Goal: Task Accomplishment & Management: Complete application form

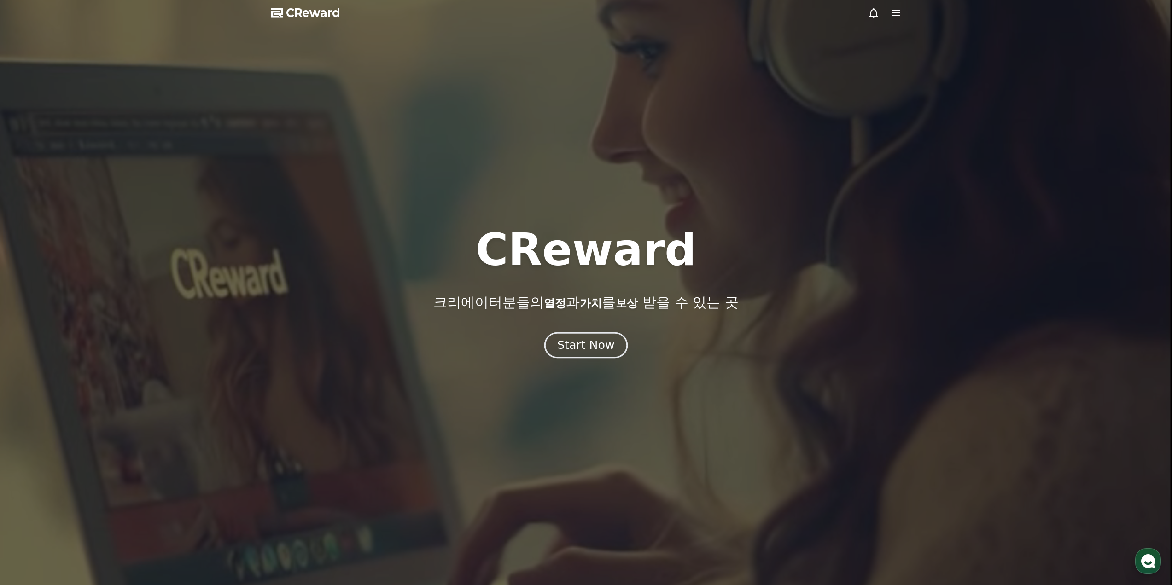
click at [587, 350] on div "Start Now" at bounding box center [585, 346] width 57 height 16
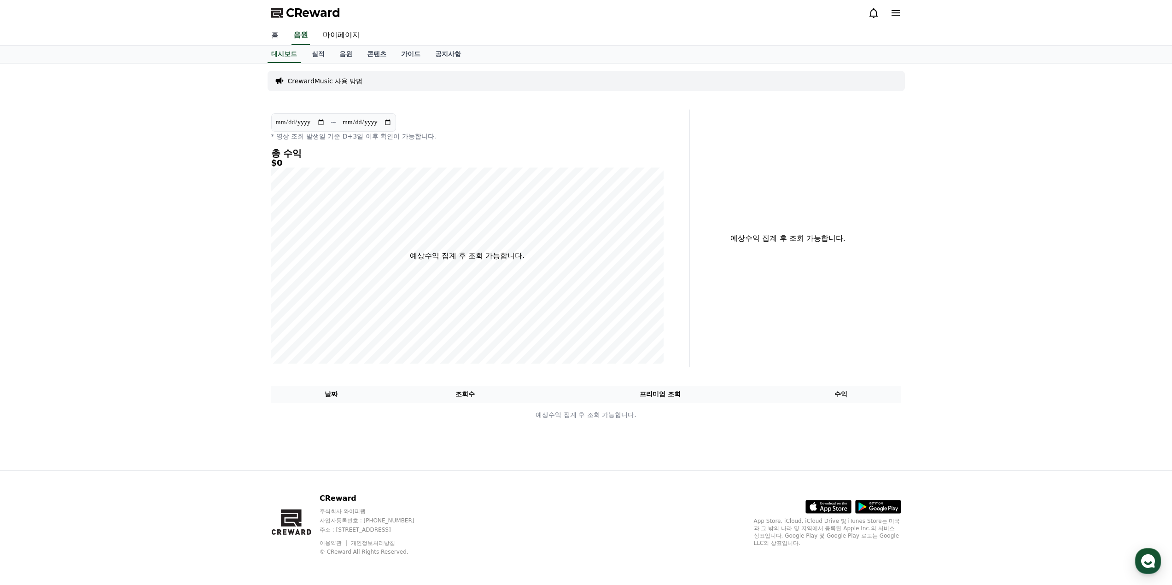
click at [275, 36] on link "홈" at bounding box center [275, 35] width 22 height 19
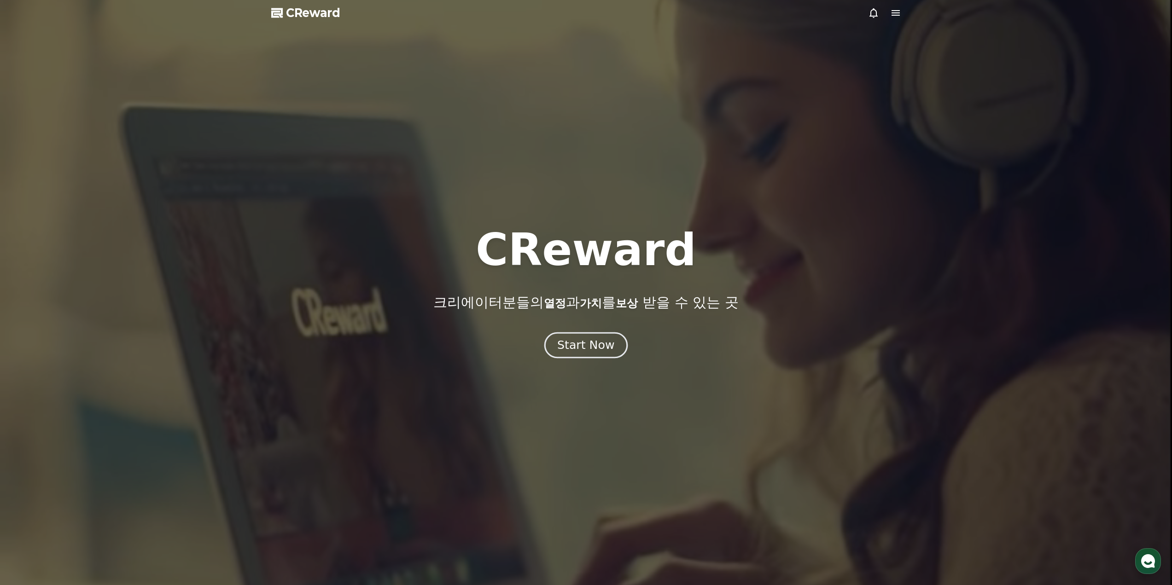
click at [592, 345] on div "Start Now" at bounding box center [585, 346] width 57 height 16
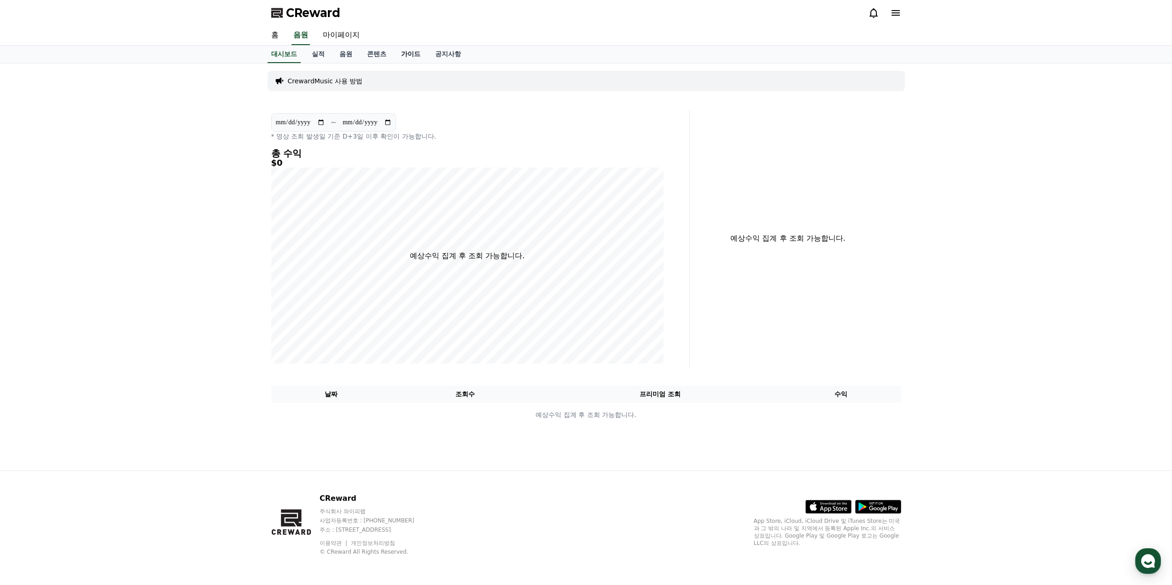
click at [419, 57] on link "가이드" at bounding box center [411, 54] width 34 height 17
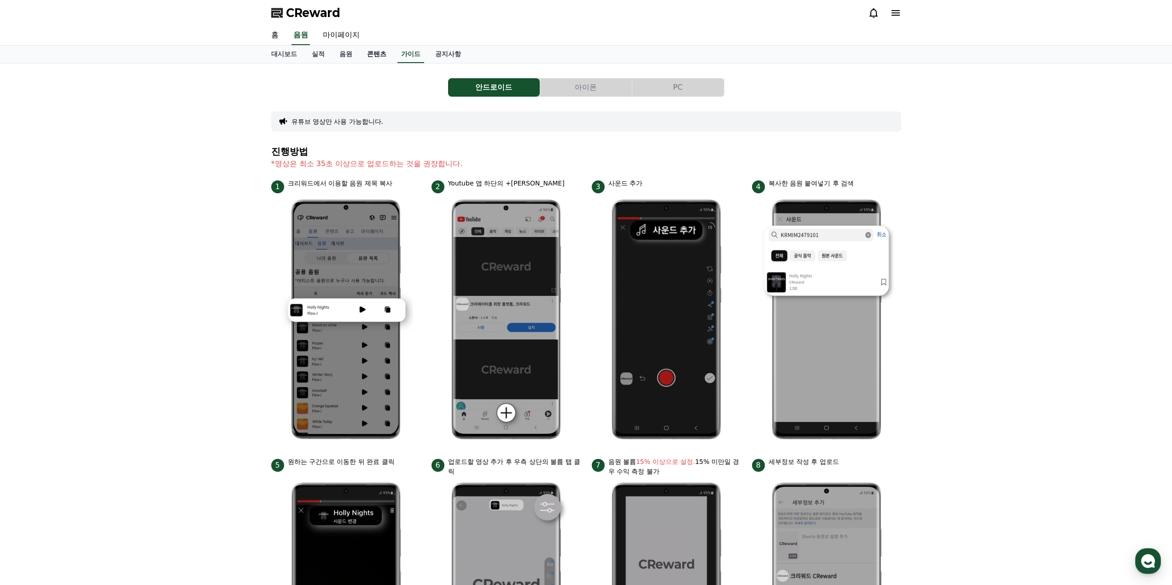
click at [378, 56] on link "콘텐츠" at bounding box center [377, 54] width 34 height 17
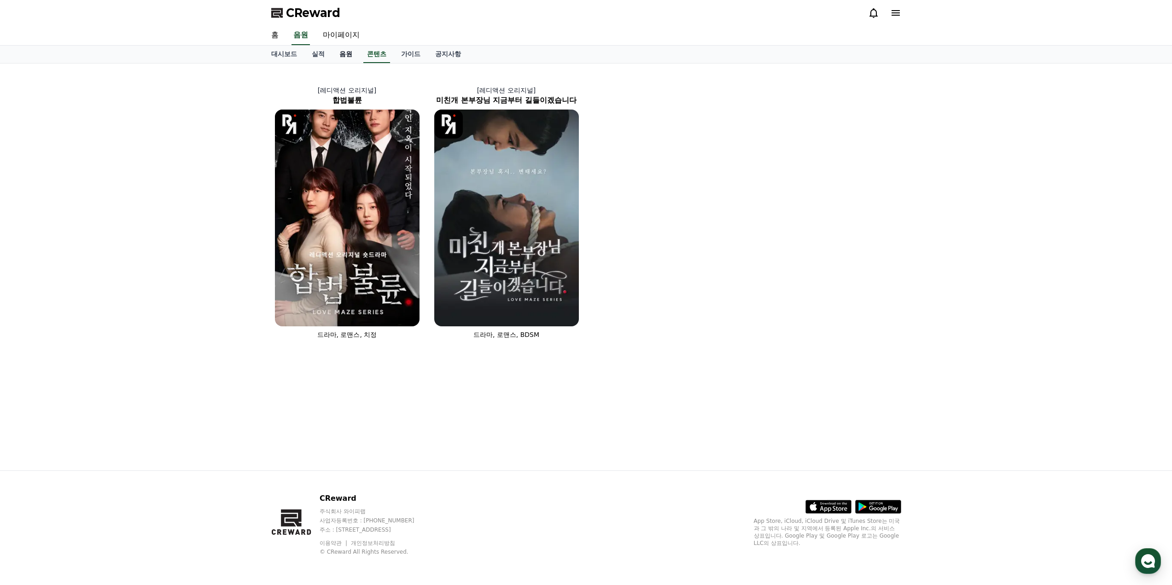
click at [342, 54] on link "음원" at bounding box center [346, 54] width 28 height 17
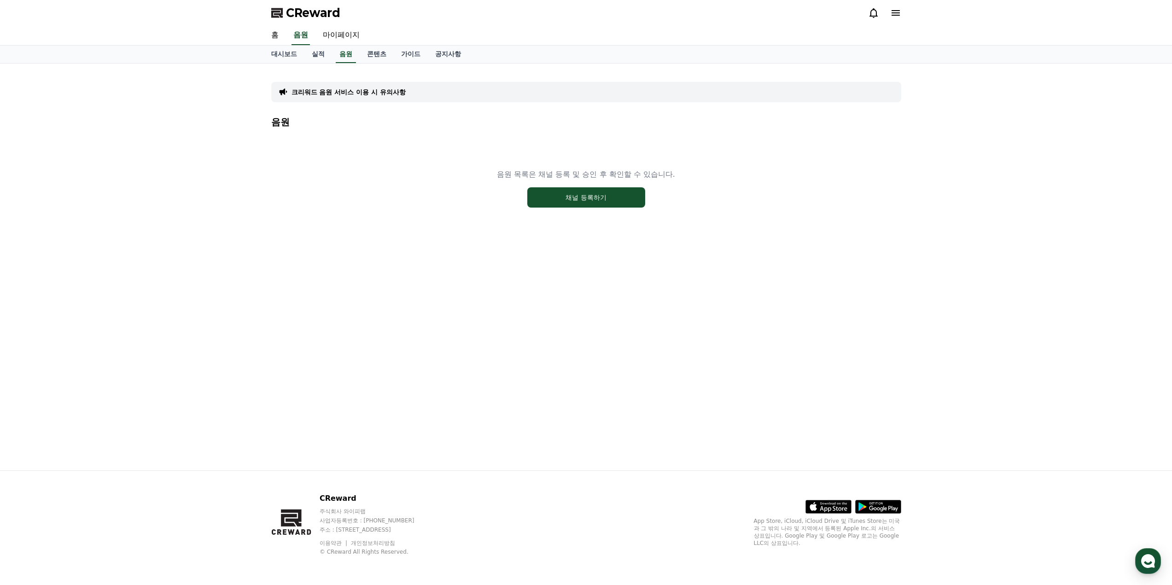
click at [401, 195] on div "음원 목록은 채널 등록 및 승인 후 확인할 수 있습니다. 채널 등록하기" at bounding box center [586, 188] width 630 height 115
click at [547, 200] on button "채널 등록하기" at bounding box center [586, 197] width 118 height 20
